Goal: Task Accomplishment & Management: Use online tool/utility

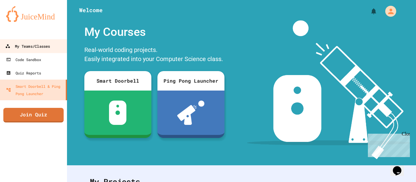
click at [43, 49] on div "My Teams/Classes" at bounding box center [27, 47] width 45 height 8
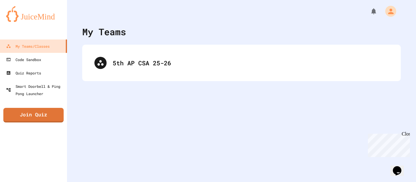
click at [158, 77] on div "5th AP CSA 25-26" at bounding box center [241, 63] width 319 height 37
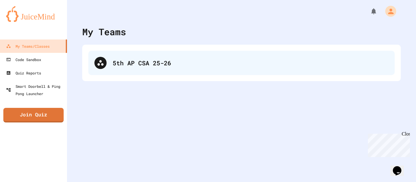
click at [154, 74] on div "5th AP CSA 25-26" at bounding box center [241, 63] width 306 height 24
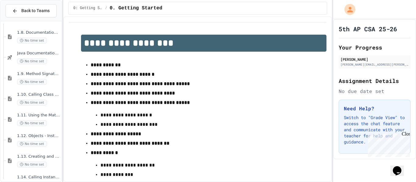
scroll to position [312, 0]
click at [42, 96] on span "1.10. Calling Class Methods" at bounding box center [38, 94] width 43 height 5
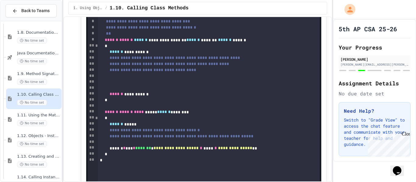
scroll to position [2562, 0]
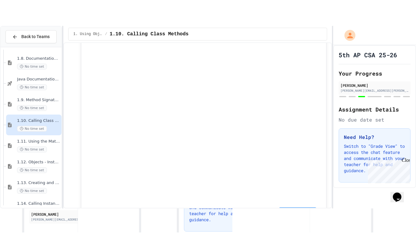
scroll to position [2594, 0]
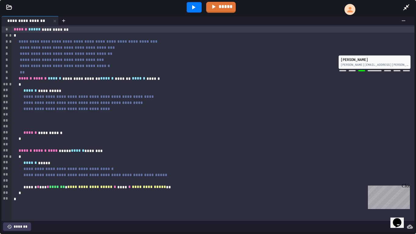
click at [78, 115] on div at bounding box center [213, 115] width 403 height 6
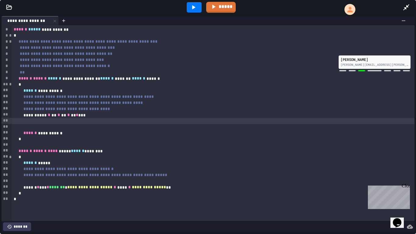
click at [97, 116] on div "**********" at bounding box center [213, 115] width 403 height 6
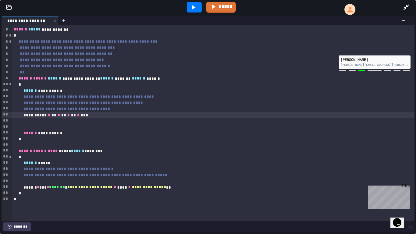
click at [120, 123] on div at bounding box center [213, 121] width 403 height 6
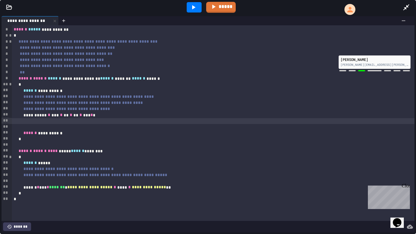
click at [191, 6] on icon at bounding box center [193, 7] width 7 height 7
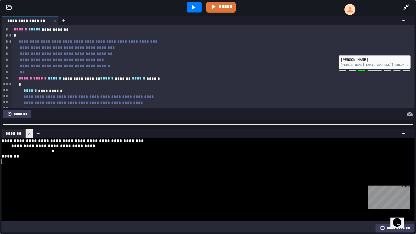
click at [28, 135] on icon at bounding box center [29, 134] width 4 height 4
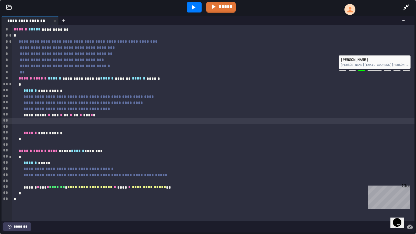
click at [127, 114] on div "**********" at bounding box center [213, 115] width 403 height 6
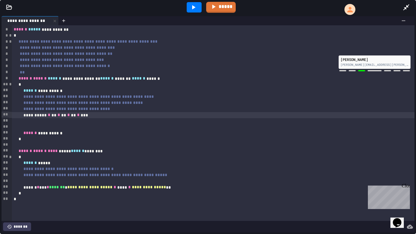
click at [193, 7] on icon at bounding box center [193, 7] width 3 height 4
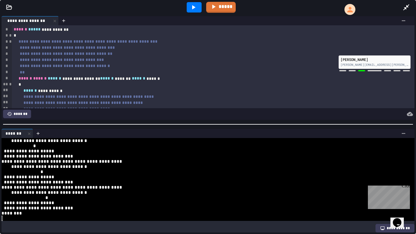
scroll to position [31, 0]
click at [30, 134] on icon at bounding box center [29, 134] width 4 height 4
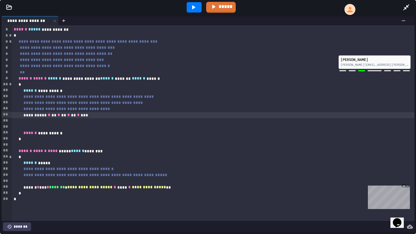
click at [69, 118] on div at bounding box center [213, 121] width 403 height 6
click at [67, 124] on div at bounding box center [213, 127] width 403 height 6
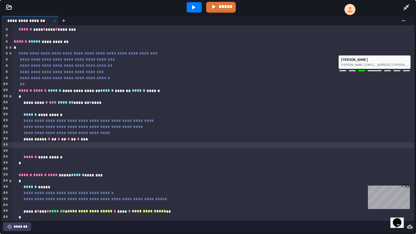
click at [191, 12] on div at bounding box center [194, 7] width 15 height 10
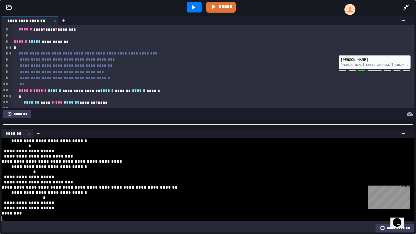
scroll to position [0, 0]
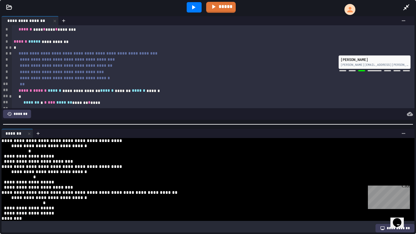
click at [192, 5] on icon at bounding box center [193, 7] width 7 height 7
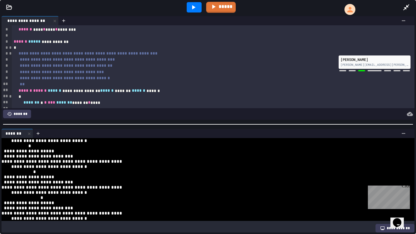
scroll to position [10, 0]
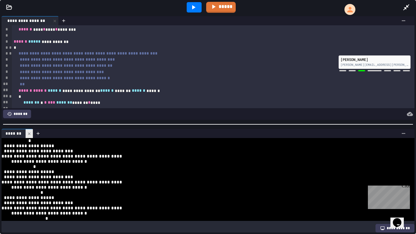
click at [30, 130] on div at bounding box center [29, 133] width 7 height 9
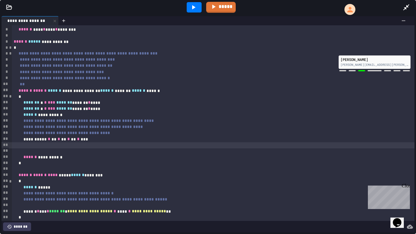
click at [56, 103] on div "******* * * *** ******* ******* * ****" at bounding box center [213, 103] width 403 height 6
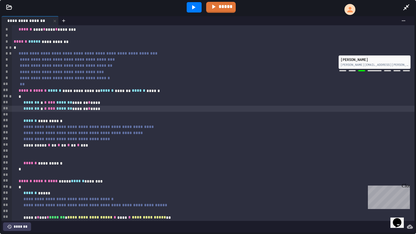
click at [118, 144] on div "**********" at bounding box center [213, 145] width 403 height 6
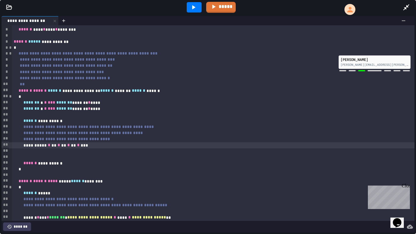
click at [35, 103] on span "*******" at bounding box center [31, 102] width 16 height 4
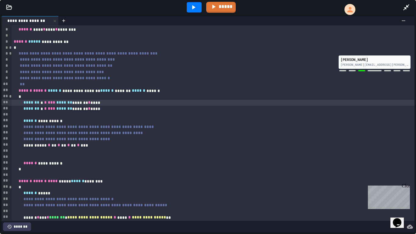
click at [35, 108] on span "*******" at bounding box center [31, 108] width 16 height 4
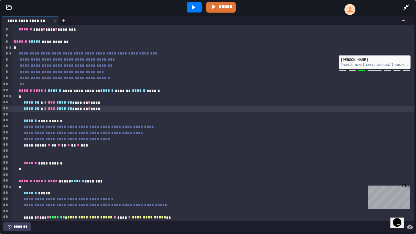
click at [198, 6] on div at bounding box center [194, 7] width 15 height 10
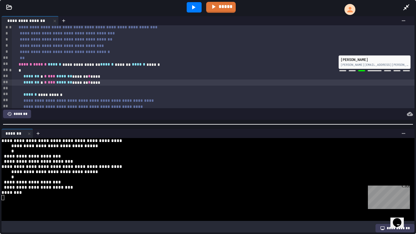
scroll to position [28, 0]
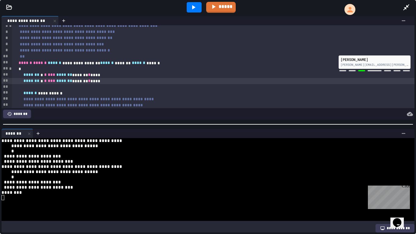
click at [35, 81] on span "*******" at bounding box center [31, 81] width 16 height 4
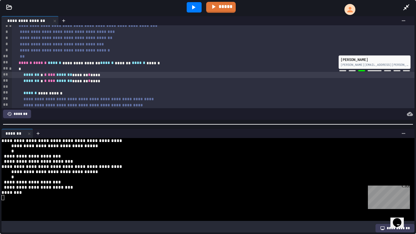
click at [37, 73] on span "*******" at bounding box center [31, 75] width 16 height 4
click at [193, 5] on icon at bounding box center [193, 7] width 7 height 7
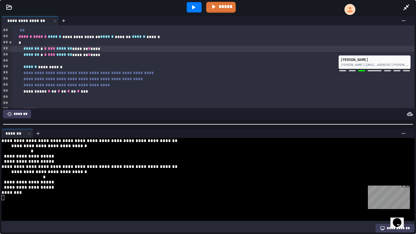
scroll to position [57, 0]
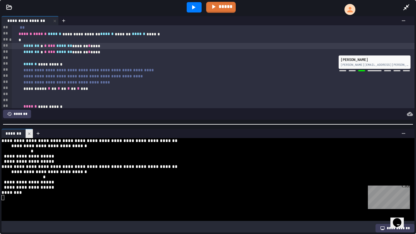
click at [29, 135] on icon at bounding box center [29, 134] width 4 height 4
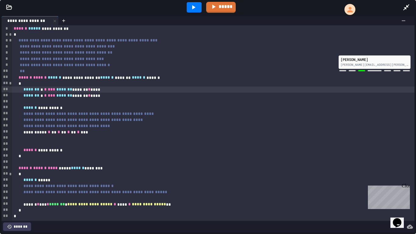
click at [75, 139] on div at bounding box center [213, 138] width 403 height 6
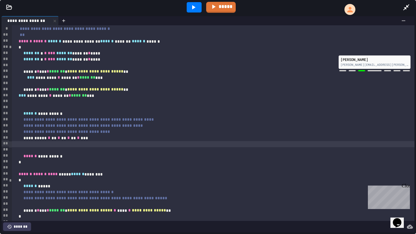
scroll to position [55, 0]
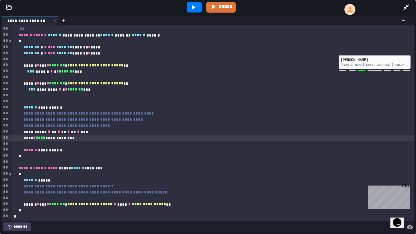
click at [193, 8] on icon at bounding box center [193, 7] width 3 height 4
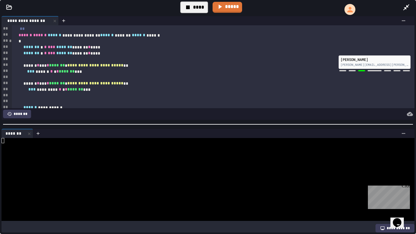
click at [122, 129] on div at bounding box center [220, 133] width 375 height 9
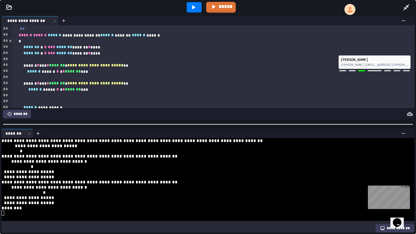
click at [194, 11] on icon at bounding box center [193, 7] width 7 height 7
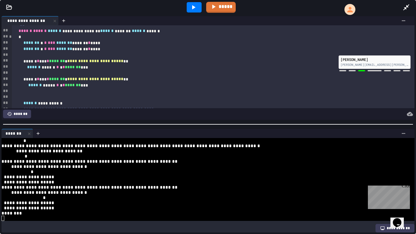
scroll to position [62, 0]
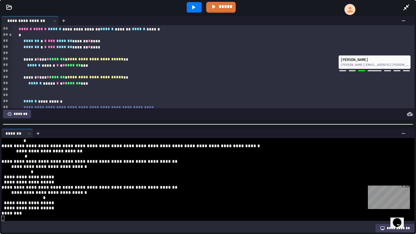
click at [197, 7] on icon at bounding box center [193, 7] width 7 height 7
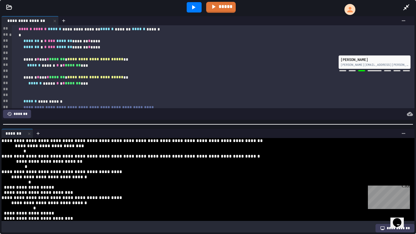
scroll to position [62, 0]
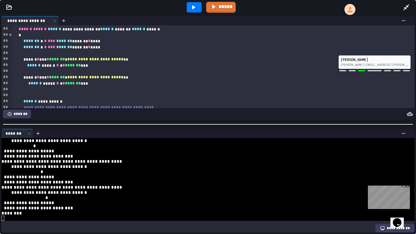
click at [193, 7] on icon at bounding box center [193, 7] width 3 height 4
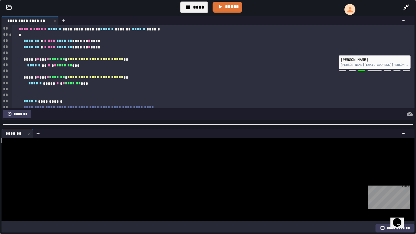
scroll to position [10, 0]
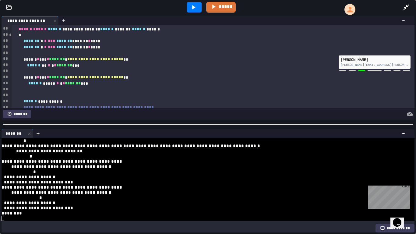
click at [193, 7] on icon at bounding box center [193, 7] width 3 height 4
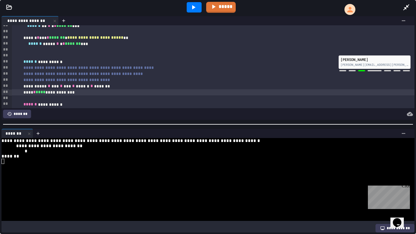
scroll to position [94, 0]
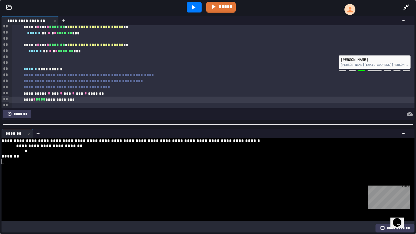
click at [190, 6] on icon at bounding box center [193, 7] width 7 height 7
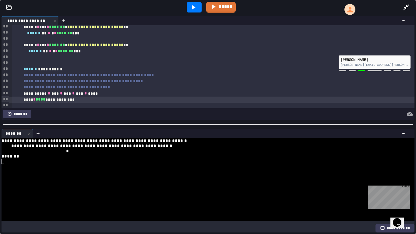
click at [193, 6] on icon at bounding box center [193, 7] width 3 height 4
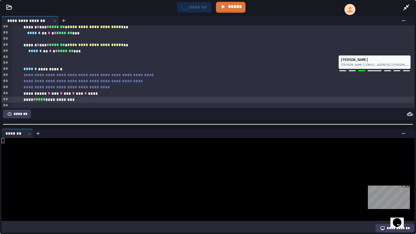
click at [193, 6] on div "*******" at bounding box center [194, 7] width 34 height 10
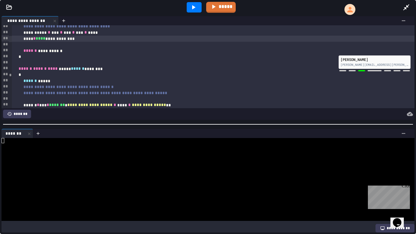
scroll to position [168, 0]
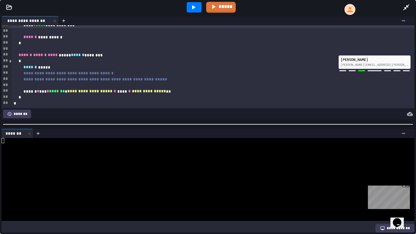
click at [110, 92] on span "**********" at bounding box center [89, 91] width 45 height 4
click at [195, 8] on icon at bounding box center [193, 7] width 7 height 7
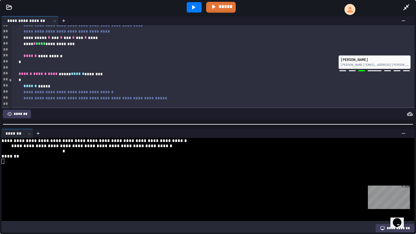
scroll to position [149, 0]
